Goal: Information Seeking & Learning: Find specific fact

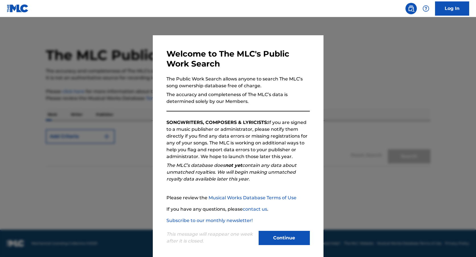
click at [288, 246] on div "Continue" at bounding box center [284, 239] width 51 height 16
click at [288, 238] on button "Continue" at bounding box center [284, 238] width 51 height 14
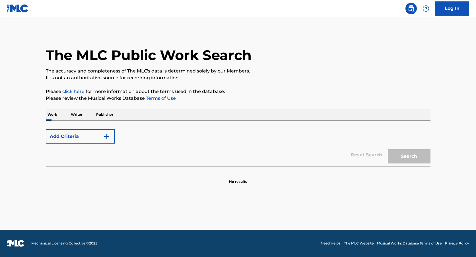
click at [77, 115] on p "Writer" at bounding box center [76, 115] width 15 height 12
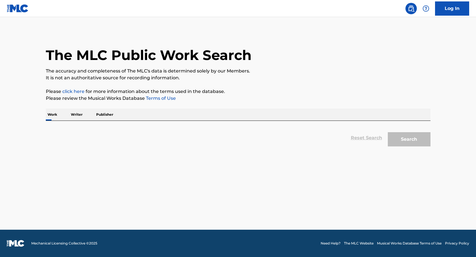
click at [55, 116] on p "Work" at bounding box center [52, 115] width 13 height 12
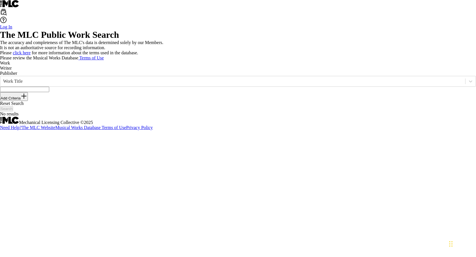
click at [157, 101] on div "SearchWithCriteriad86ced27-e8c4-4f9a-b2c0-fe24cf57480b Work Title Add Criteria" at bounding box center [238, 88] width 476 height 25
click at [28, 101] on button "Add Criteria" at bounding box center [14, 96] width 28 height 9
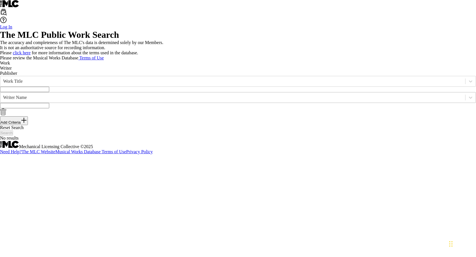
click at [95, 100] on div "Writer Name" at bounding box center [232, 97] width 459 height 5
click at [49, 108] on input "Search Form" at bounding box center [24, 105] width 49 height 5
click at [49, 92] on input "Search Form" at bounding box center [24, 89] width 49 height 5
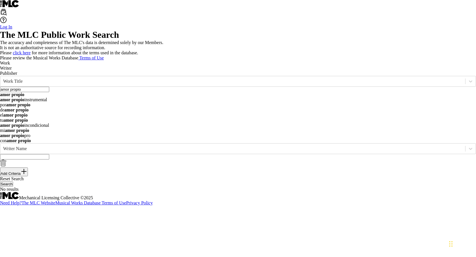
type input "amor propio"
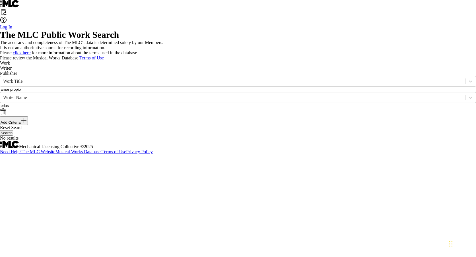
type input "prias"
click at [0, 130] on button "Search" at bounding box center [6, 132] width 13 height 5
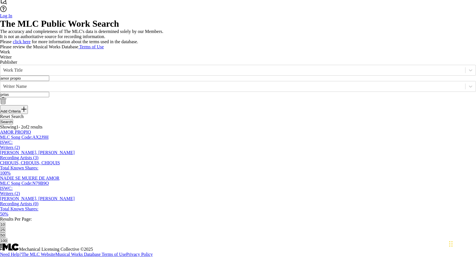
scroll to position [97, 0]
click at [126, 130] on div "AMOR PROPIO MLC Song Code : AX2J9H ISWC :" at bounding box center [238, 137] width 476 height 15
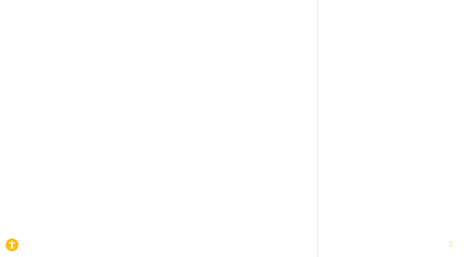
scroll to position [380, 0]
copy span "USUM72412257"
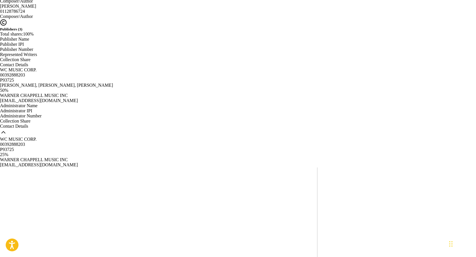
scroll to position [0, 0]
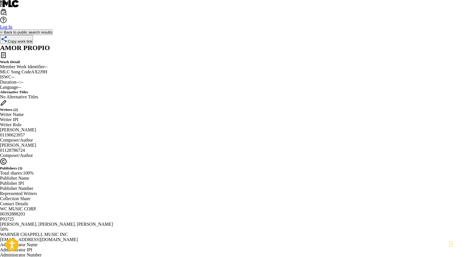
click at [63, 44] on div "< Back to public search results Copy work link" at bounding box center [238, 37] width 476 height 15
click at [53, 35] on button "< Back to public search results" at bounding box center [26, 32] width 53 height 5
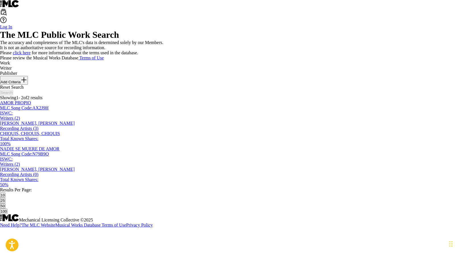
scroll to position [65, 0]
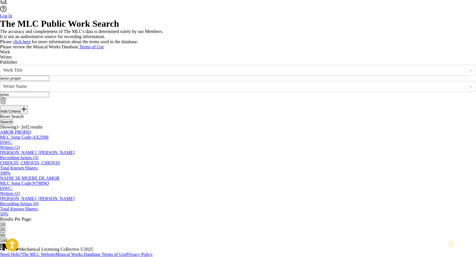
click at [49, 76] on input "amor propio" at bounding box center [24, 78] width 49 height 5
click at [7, 83] on main "The MLC Public Work Search The accuracy and completeness of The MLC's data is d…" at bounding box center [238, 131] width 476 height 225
click at [13, 121] on button "Search" at bounding box center [6, 121] width 13 height 5
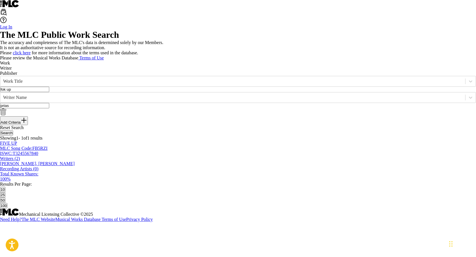
click at [13, 133] on button "Search" at bounding box center [6, 132] width 13 height 5
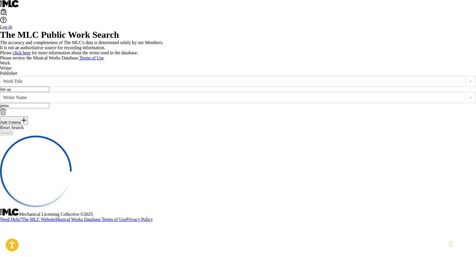
scroll to position [52, 0]
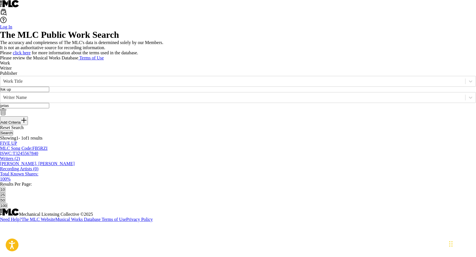
click at [49, 87] on input "fok up" at bounding box center [24, 89] width 49 height 5
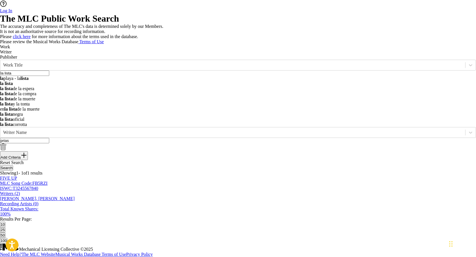
type input "la lista"
click at [279, 39] on p "Please click here for more information about the terms used in the database." at bounding box center [238, 36] width 476 height 5
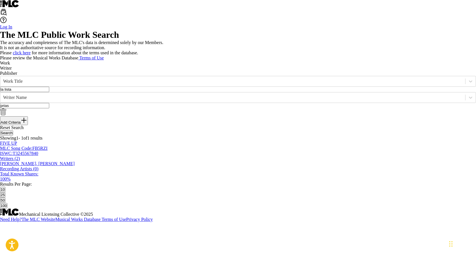
click at [433, 130] on div "The MLC Public Work Search The accuracy and completeness of The MLC's data is d…" at bounding box center [238, 119] width 476 height 179
click at [13, 130] on button "Search" at bounding box center [6, 132] width 13 height 5
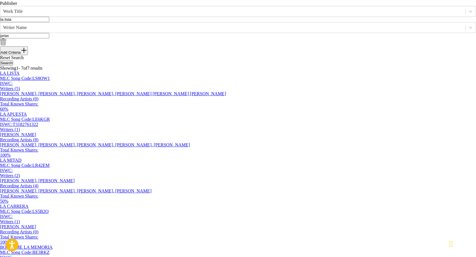
scroll to position [71, 0]
click at [145, 111] on div "LA LISTA MLC Song Code : LS8OW1 ISWC : Writers ( 5 ) [PERSON_NAME], [PERSON_NAM…" at bounding box center [238, 90] width 476 height 41
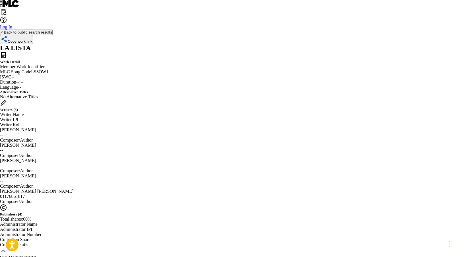
click at [53, 35] on button "< Back to public search results" at bounding box center [26, 32] width 53 height 5
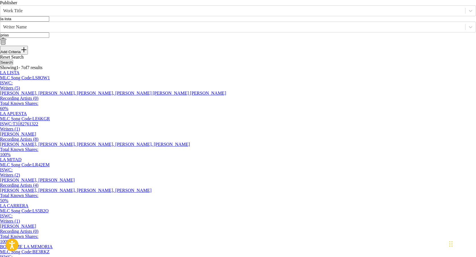
click at [49, 22] on input "la lista" at bounding box center [24, 18] width 49 height 5
click at [13, 65] on button "Search" at bounding box center [6, 62] width 13 height 5
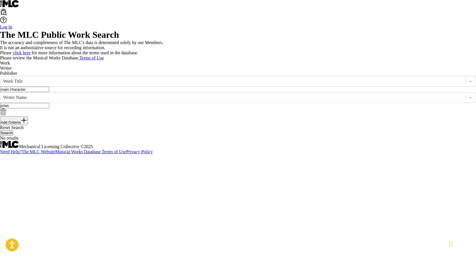
scroll to position [0, 0]
click at [49, 92] on input "main character" at bounding box center [24, 89] width 49 height 5
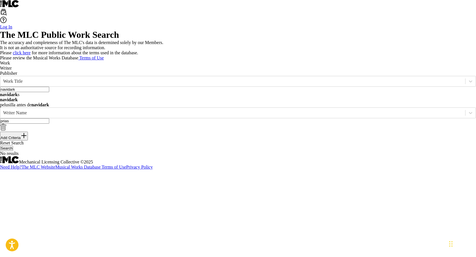
type input "navidark"
click at [211, 104] on div "The MLC Public Work Search The accuracy and completeness of The MLC's data is d…" at bounding box center [238, 93] width 476 height 127
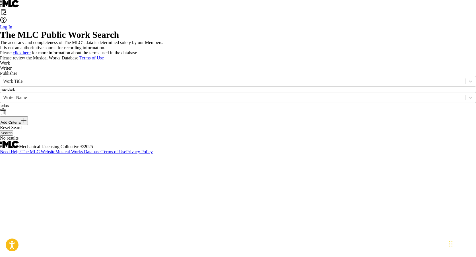
click at [13, 136] on button "Search" at bounding box center [6, 132] width 13 height 5
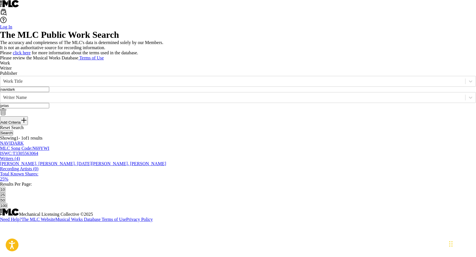
scroll to position [52, 0]
click at [158, 156] on div "NAVIDARK MLC Song Code : N69YWI ISWC : T3305563064" at bounding box center [238, 148] width 476 height 15
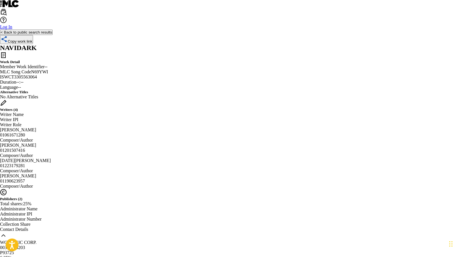
click at [53, 35] on button "< Back to public search results" at bounding box center [26, 32] width 53 height 5
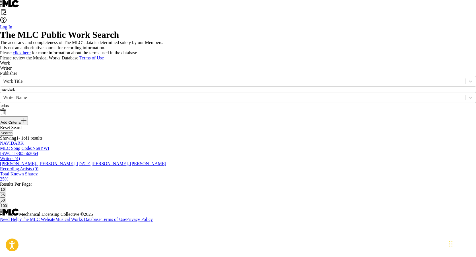
scroll to position [46, 0]
click at [154, 156] on div "NAVIDARK MLC Song Code : N69YWI ISWC : T3305563064" at bounding box center [238, 148] width 476 height 15
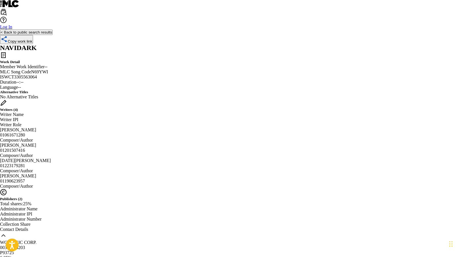
click at [114, 38] on div "< Back to public search results Copy work link" at bounding box center [238, 37] width 476 height 15
click at [53, 35] on button "< Back to public search results" at bounding box center [26, 32] width 53 height 5
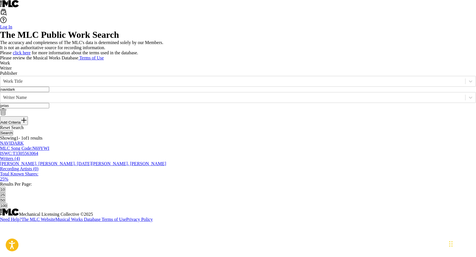
scroll to position [20, 0]
click at [49, 92] on input "navidark" at bounding box center [24, 89] width 49 height 5
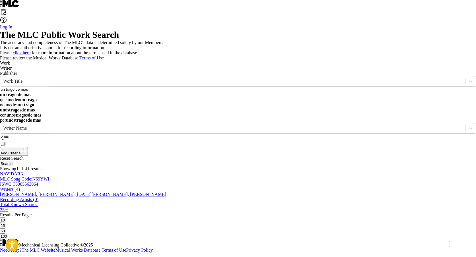
type input "un trago de mas"
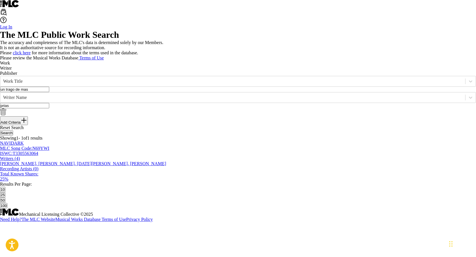
click at [213, 86] on div "The MLC Public Work Search The accuracy and completeness of The MLC's data is d…" at bounding box center [238, 119] width 476 height 179
click at [13, 136] on button "Search" at bounding box center [6, 132] width 13 height 5
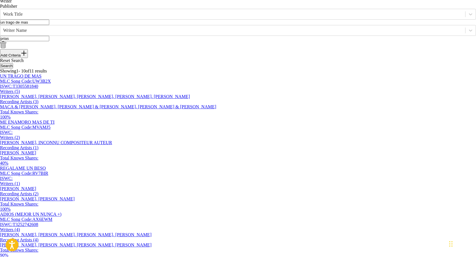
scroll to position [73, 0]
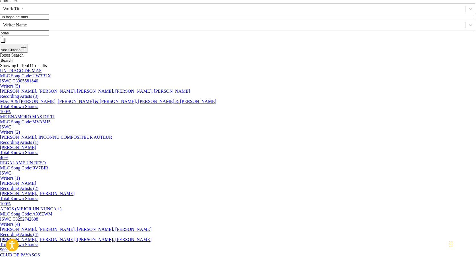
click at [136, 84] on div "UN TRAGO DE MAS MLC Song Code : UW3B2X ISWC : T3305581840" at bounding box center [238, 75] width 476 height 15
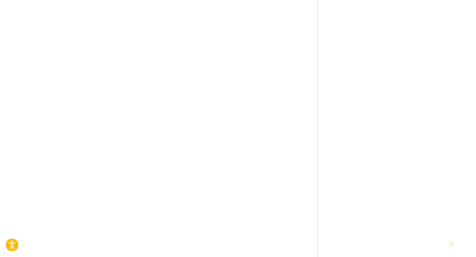
scroll to position [506, 0]
copy span "US7VG2593261"
drag, startPoint x: 135, startPoint y: 191, endPoint x: 200, endPoint y: 182, distance: 65.7
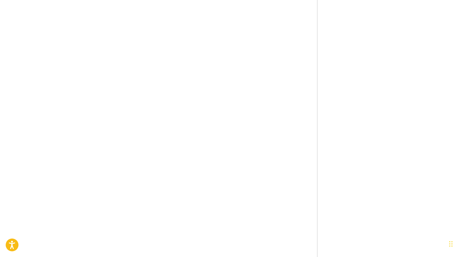
copy tr "UN TRAGO DE MÁS"
copy span "US7VG2593261"
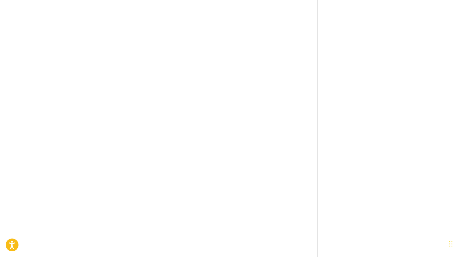
scroll to position [0, 0]
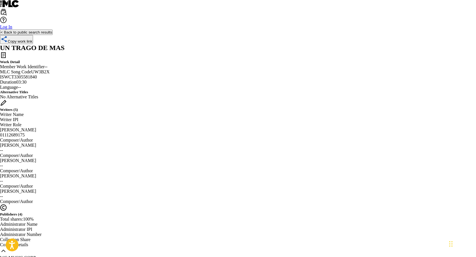
click at [53, 35] on button "< Back to public search results" at bounding box center [26, 32] width 53 height 5
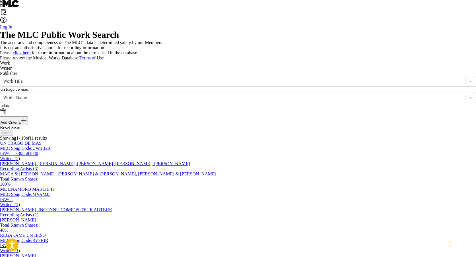
scroll to position [72, 0]
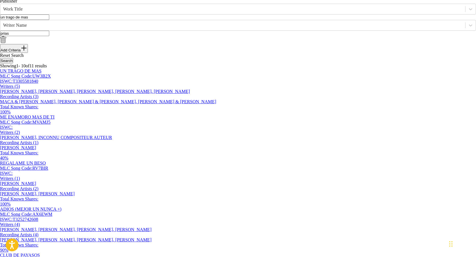
click at [49, 20] on input "un trago de mas" at bounding box center [24, 17] width 49 height 5
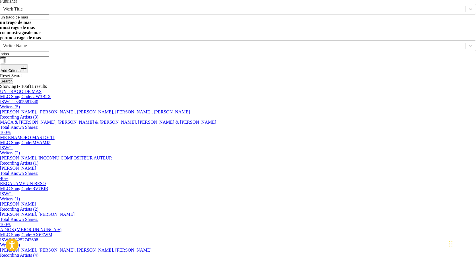
paste input "Villana"
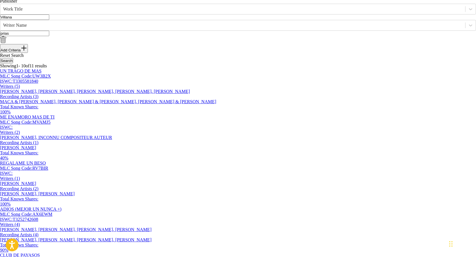
type input "Villana"
click at [117, 115] on div "UN TRAGO DE MAS MLC Song Code : UW3B2X ISWC : T3305581840 Writers ( 5 ) [PERSON…" at bounding box center [238, 92] width 476 height 46
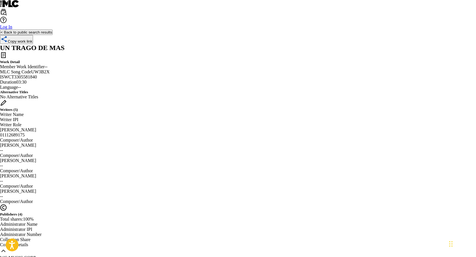
click at [53, 35] on button "< Back to public search results" at bounding box center [26, 32] width 53 height 5
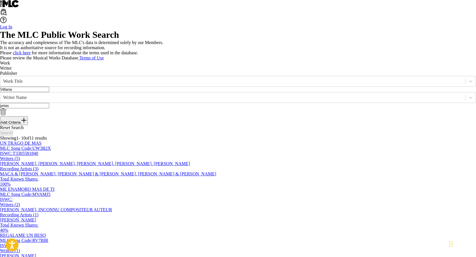
scroll to position [72, 0]
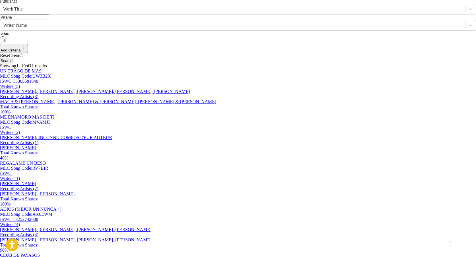
click at [13, 63] on button "Search" at bounding box center [6, 60] width 13 height 5
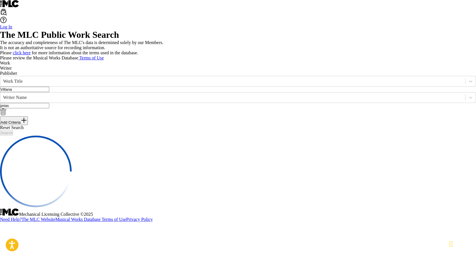
scroll to position [52, 0]
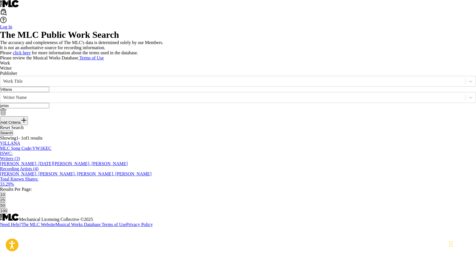
click at [52, 151] on span "VW1KEC" at bounding box center [41, 148] width 19 height 5
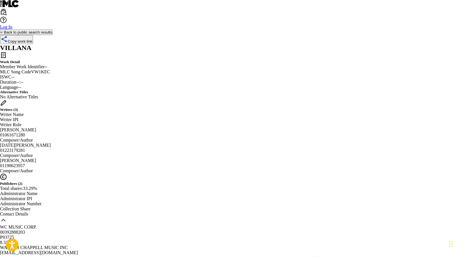
click at [53, 35] on button "< Back to public search results" at bounding box center [26, 32] width 53 height 5
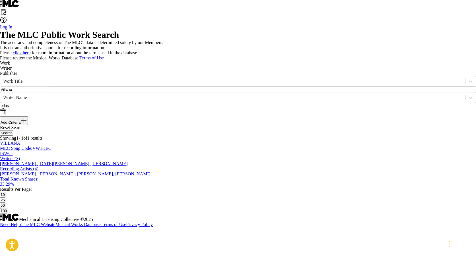
scroll to position [19, 0]
click at [49, 92] on input "Villana" at bounding box center [24, 89] width 49 height 5
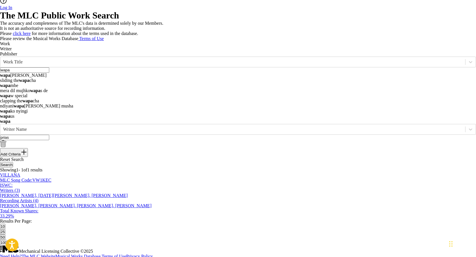
click at [233, 26] on p "The accuracy and completeness of The MLC's data is determined solely by our Mem…" at bounding box center [238, 23] width 476 height 5
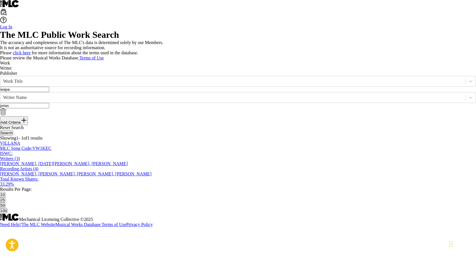
click at [417, 136] on div "Search" at bounding box center [238, 132] width 476 height 5
click at [13, 136] on button "Search" at bounding box center [6, 132] width 13 height 5
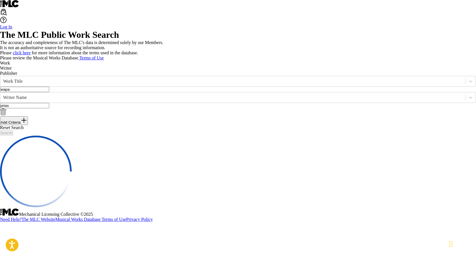
scroll to position [0, 0]
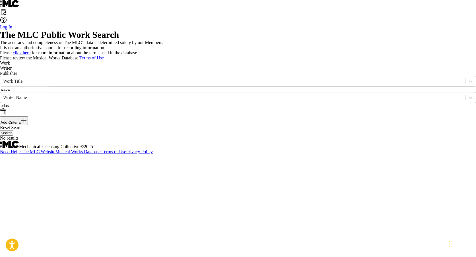
click at [129, 92] on div "wapa" at bounding box center [238, 89] width 476 height 5
click at [49, 92] on input "wapa" at bounding box center [24, 89] width 49 height 5
type input "y si..."
click at [309, 61] on p "Please review the Musical Works Database Terms of Use" at bounding box center [238, 58] width 476 height 5
click at [13, 136] on button "Search" at bounding box center [6, 132] width 13 height 5
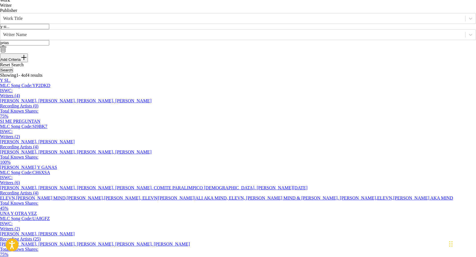
scroll to position [72, 0]
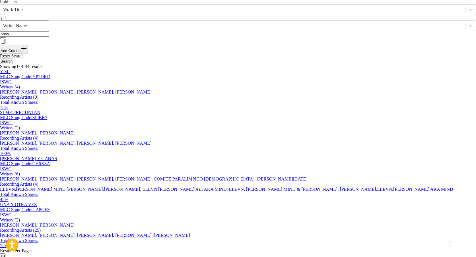
click at [158, 85] on div "Y SI.. MLC Song Code : YP2DKD ISWC :" at bounding box center [238, 76] width 476 height 15
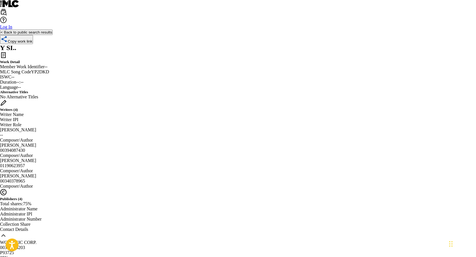
click at [53, 35] on button "< Back to public search results" at bounding box center [26, 32] width 53 height 5
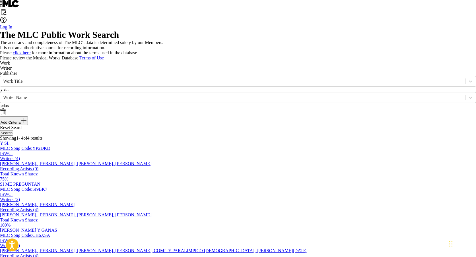
scroll to position [72, 0]
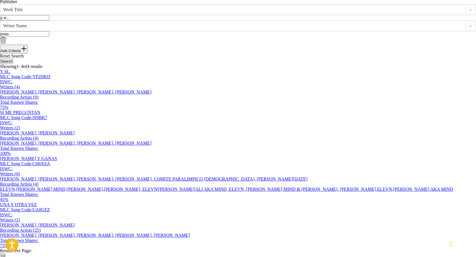
click at [49, 20] on input "y si..." at bounding box center [24, 17] width 49 height 5
paste input "Pa que me recuerdes"
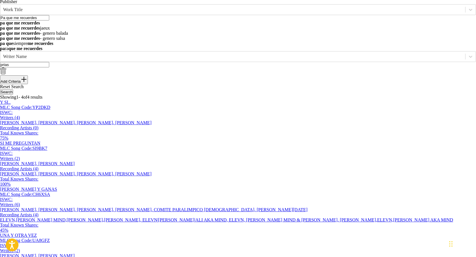
click at [455, 100] on main "The MLC Public Work Search The accuracy and completeness of The MLC's data is d…" at bounding box center [238, 132] width 476 height 348
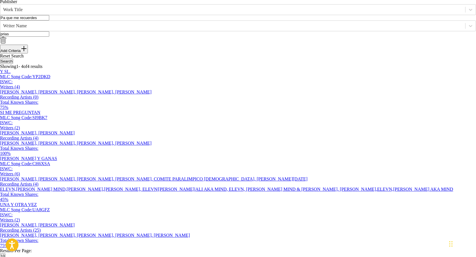
click at [13, 64] on button "Search" at bounding box center [6, 61] width 13 height 5
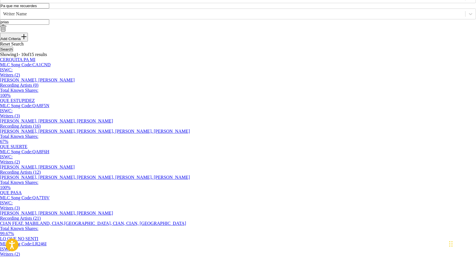
scroll to position [83, 0]
click at [49, 9] on input "Pa que me recuerdes" at bounding box center [24, 6] width 49 height 5
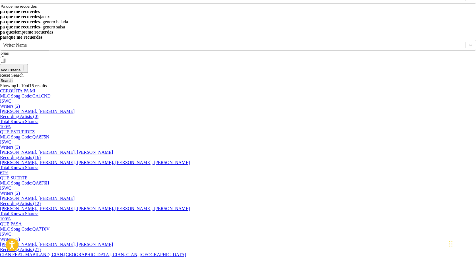
click at [49, 9] on input "Pa que me recuerdes" at bounding box center [24, 6] width 49 height 5
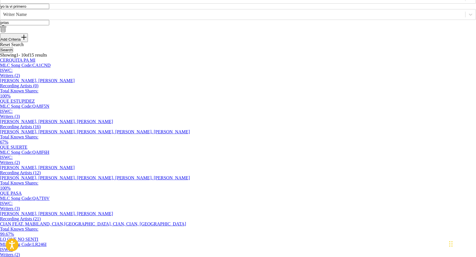
click at [13, 53] on button "Search" at bounding box center [6, 49] width 13 height 5
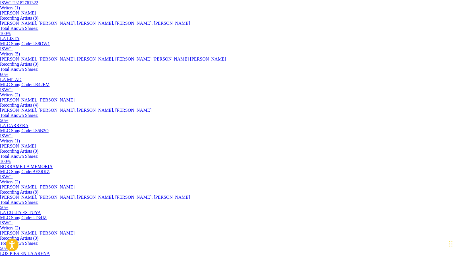
scroll to position [0, 0]
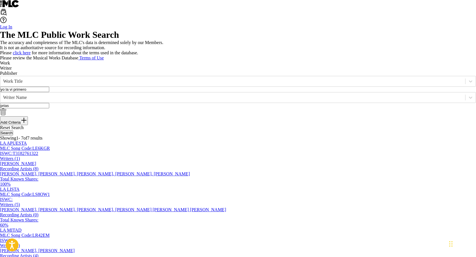
click at [49, 92] on input "yo la vi primero" at bounding box center [24, 89] width 49 height 5
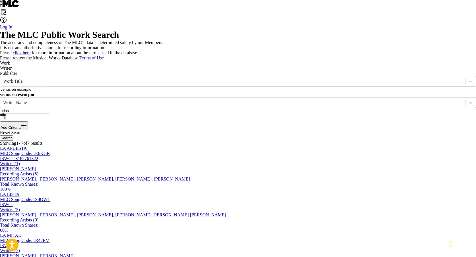
type input "venus en escorpio"
click at [13, 141] on button "Search" at bounding box center [6, 137] width 13 height 5
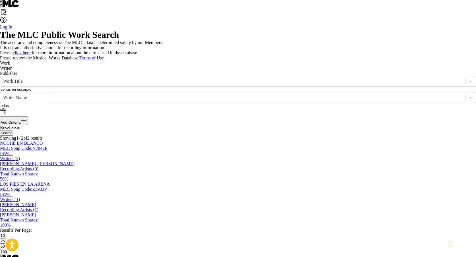
scroll to position [97, 0]
